Goal: Transaction & Acquisition: Book appointment/travel/reservation

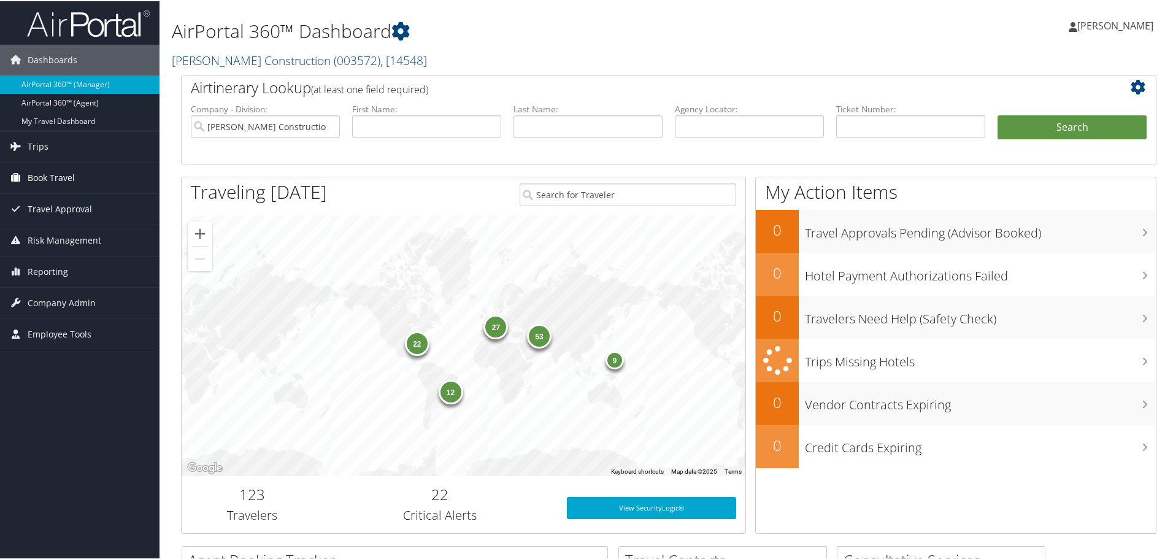
click at [40, 176] on span "Book Travel" at bounding box center [51, 176] width 47 height 31
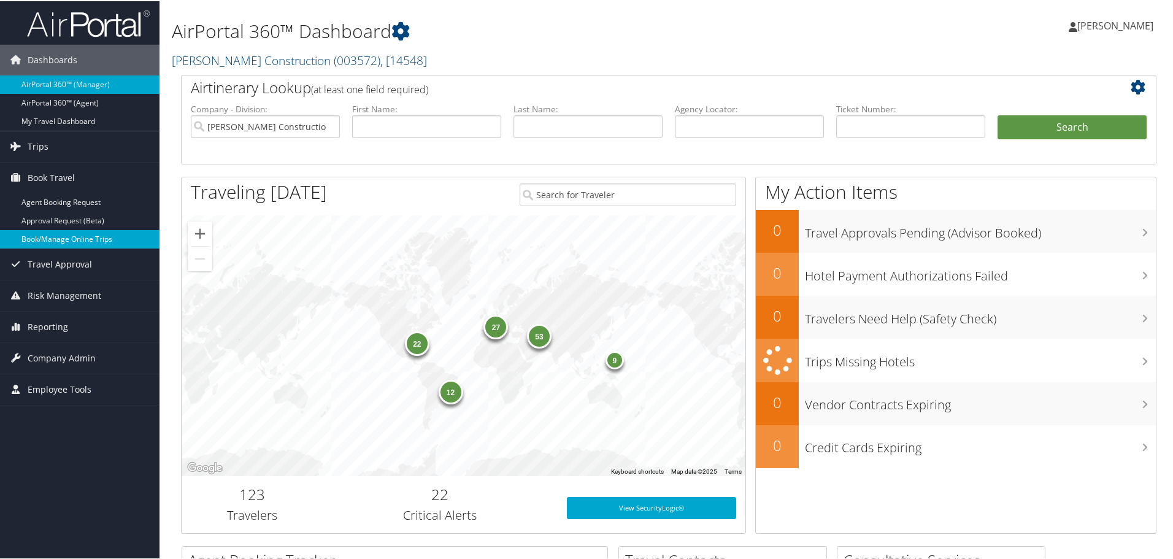
click at [45, 235] on link "Book/Manage Online Trips" at bounding box center [80, 238] width 160 height 18
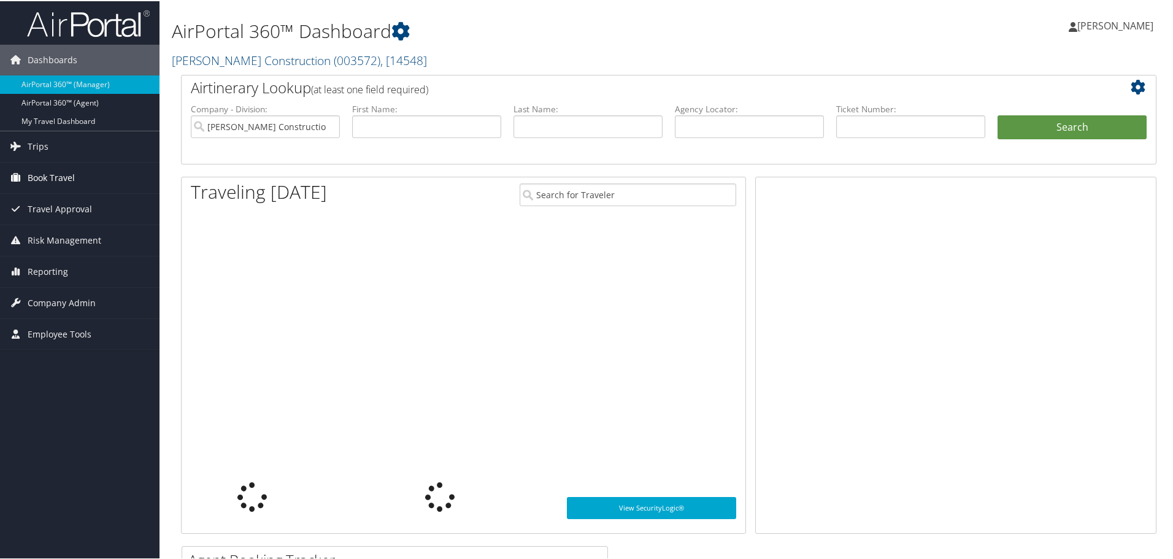
click at [58, 170] on span "Book Travel" at bounding box center [51, 176] width 47 height 31
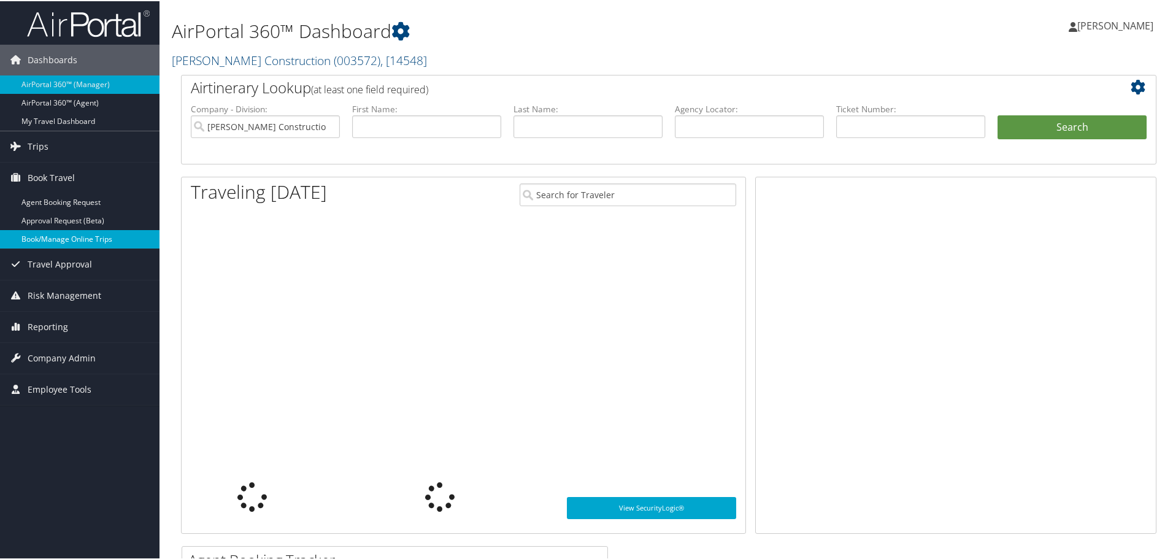
click at [62, 240] on link "Book/Manage Online Trips" at bounding box center [80, 238] width 160 height 18
